Goal: Task Accomplishment & Management: Manage account settings

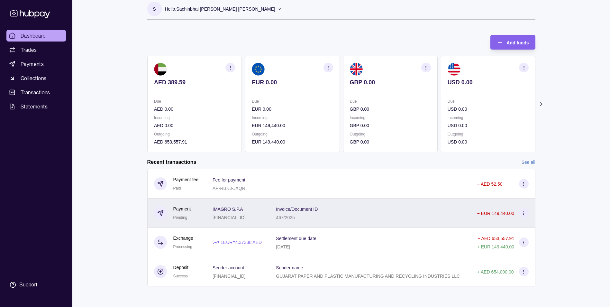
scroll to position [35, 0]
click at [359, 205] on div "Invoice/Document ID 467/2025" at bounding box center [370, 213] width 188 height 16
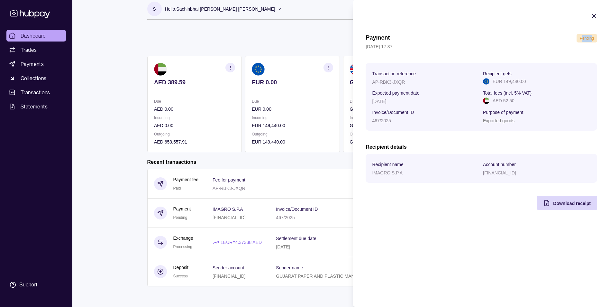
drag, startPoint x: 591, startPoint y: 37, endPoint x: 583, endPoint y: 38, distance: 8.7
click at [583, 38] on span "Pending" at bounding box center [586, 38] width 14 height 4
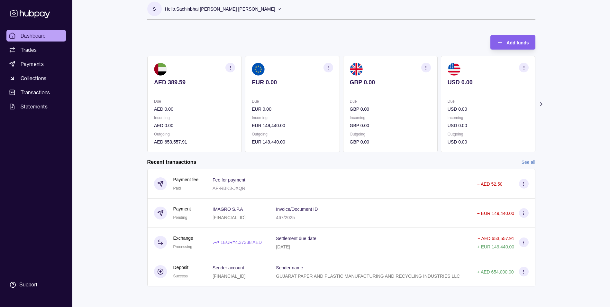
click at [136, 175] on html "Dashboard Trades Payments Collections Transactions Statements Support S Hello, …" at bounding box center [305, 150] width 610 height 313
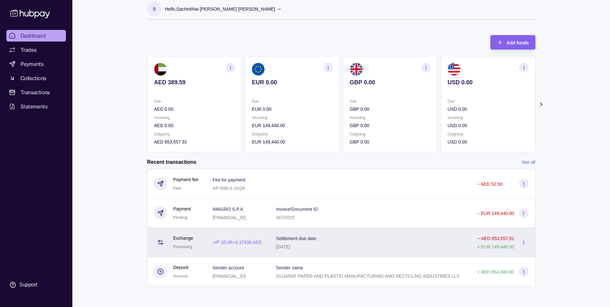
click at [401, 234] on div "Settlement due date [DATE]" at bounding box center [370, 242] width 188 height 16
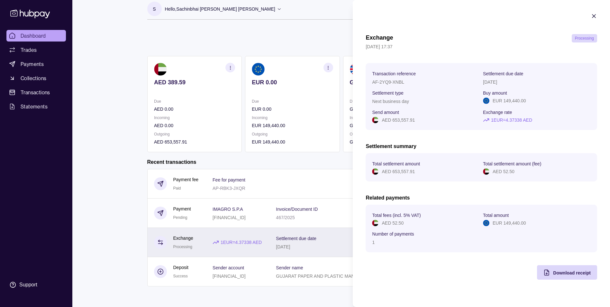
click at [268, 244] on html "Dashboard Trades Payments Collections Transactions Statements Support S Hello, …" at bounding box center [305, 150] width 610 height 313
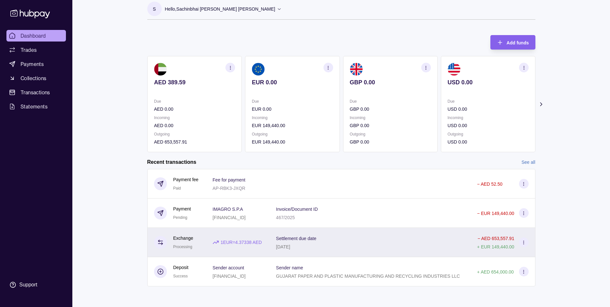
scroll to position [0, 0]
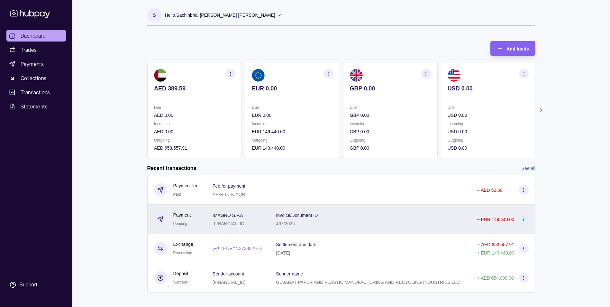
click at [317, 218] on p "Invoice/Document ID" at bounding box center [297, 214] width 42 height 5
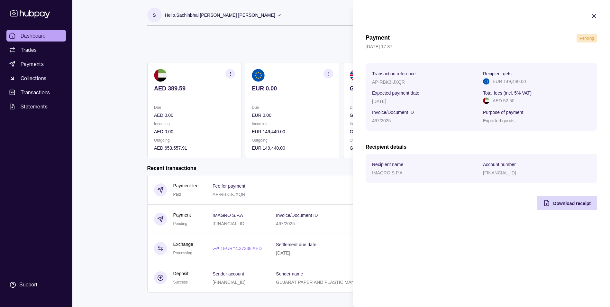
click at [593, 17] on icon "button" at bounding box center [593, 16] width 6 height 6
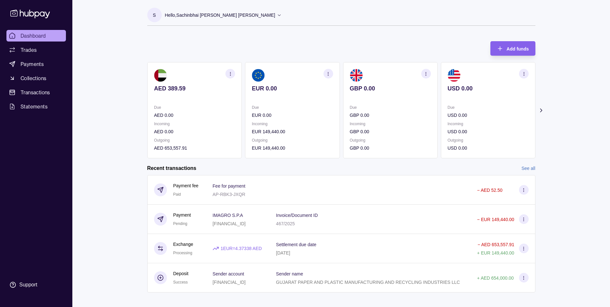
click at [30, 39] on span "Dashboard" at bounding box center [33, 36] width 25 height 8
click at [230, 15] on p "Hello, Sachinbhai [PERSON_NAME] [PERSON_NAME]" at bounding box center [220, 15] width 110 height 7
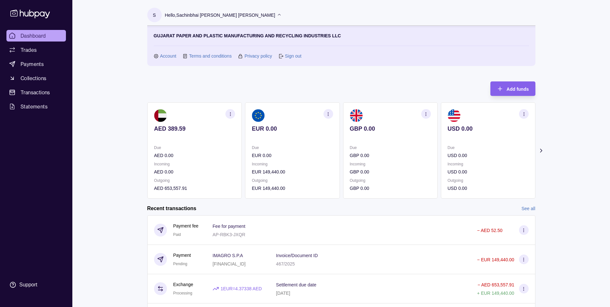
click at [293, 55] on link "Sign out" at bounding box center [293, 55] width 16 height 7
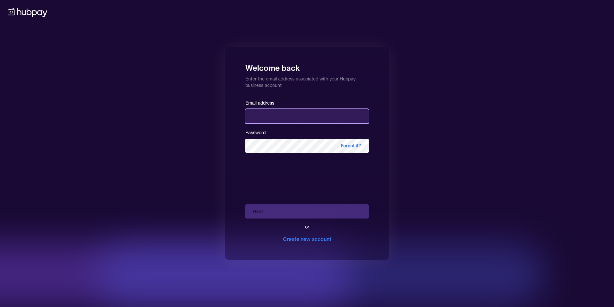
click at [303, 114] on input "email" at bounding box center [307, 116] width 123 height 14
type input "**********"
click at [248, 227] on div "or Create new account" at bounding box center [307, 230] width 123 height 24
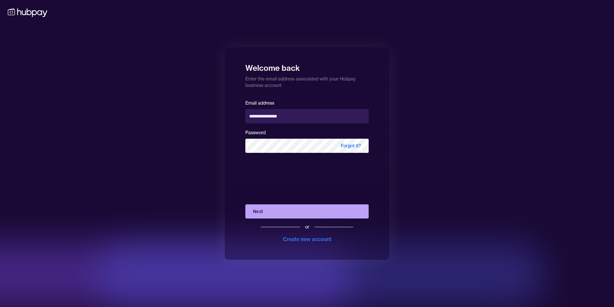
click at [257, 212] on button "Next" at bounding box center [307, 211] width 123 height 14
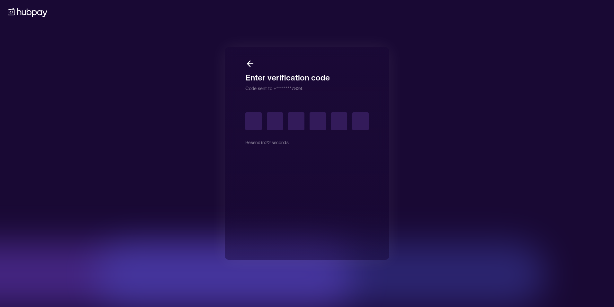
type input "*"
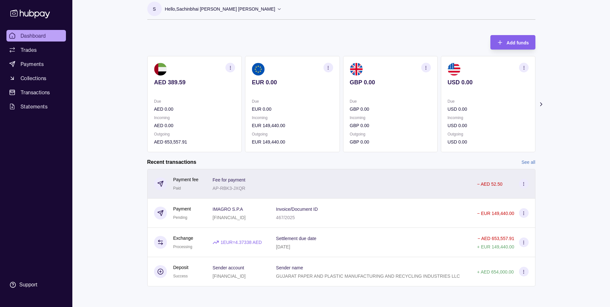
scroll to position [35, 0]
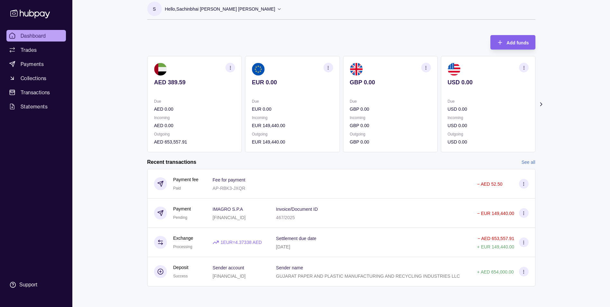
click at [191, 138] on p "AED 653,557.91" at bounding box center [194, 141] width 81 height 7
click at [45, 35] on span "Dashboard" at bounding box center [33, 36] width 25 height 8
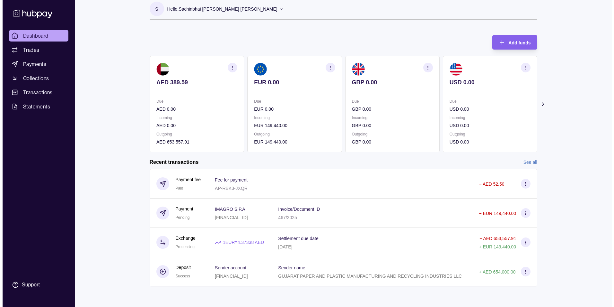
scroll to position [0, 0]
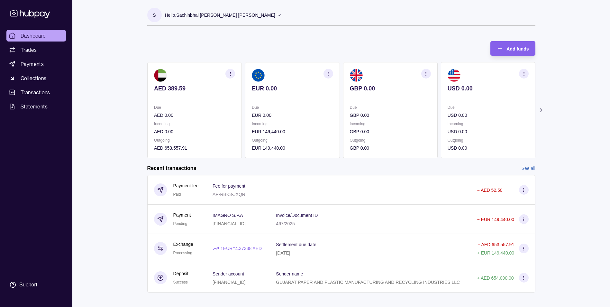
click at [277, 17] on icon at bounding box center [279, 15] width 5 height 5
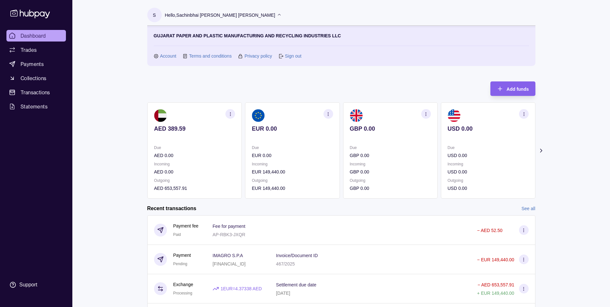
click at [286, 56] on link "Sign out" at bounding box center [293, 55] width 16 height 7
